Goal: Find specific page/section: Find specific page/section

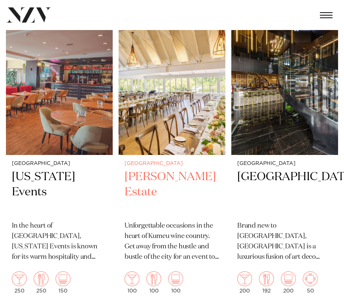
scroll to position [523, 0]
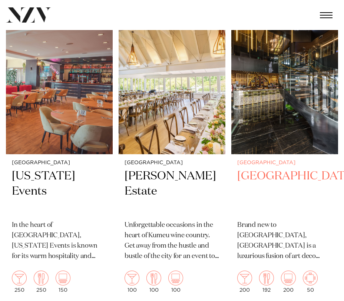
click at [271, 119] on img at bounding box center [284, 82] width 107 height 143
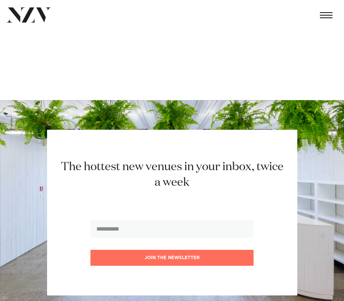
scroll to position [12337, 0]
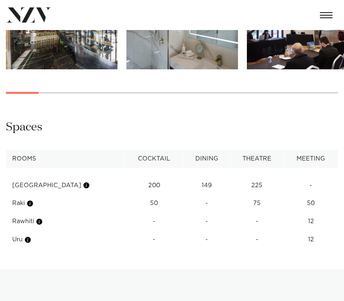
scroll to position [683, 0]
